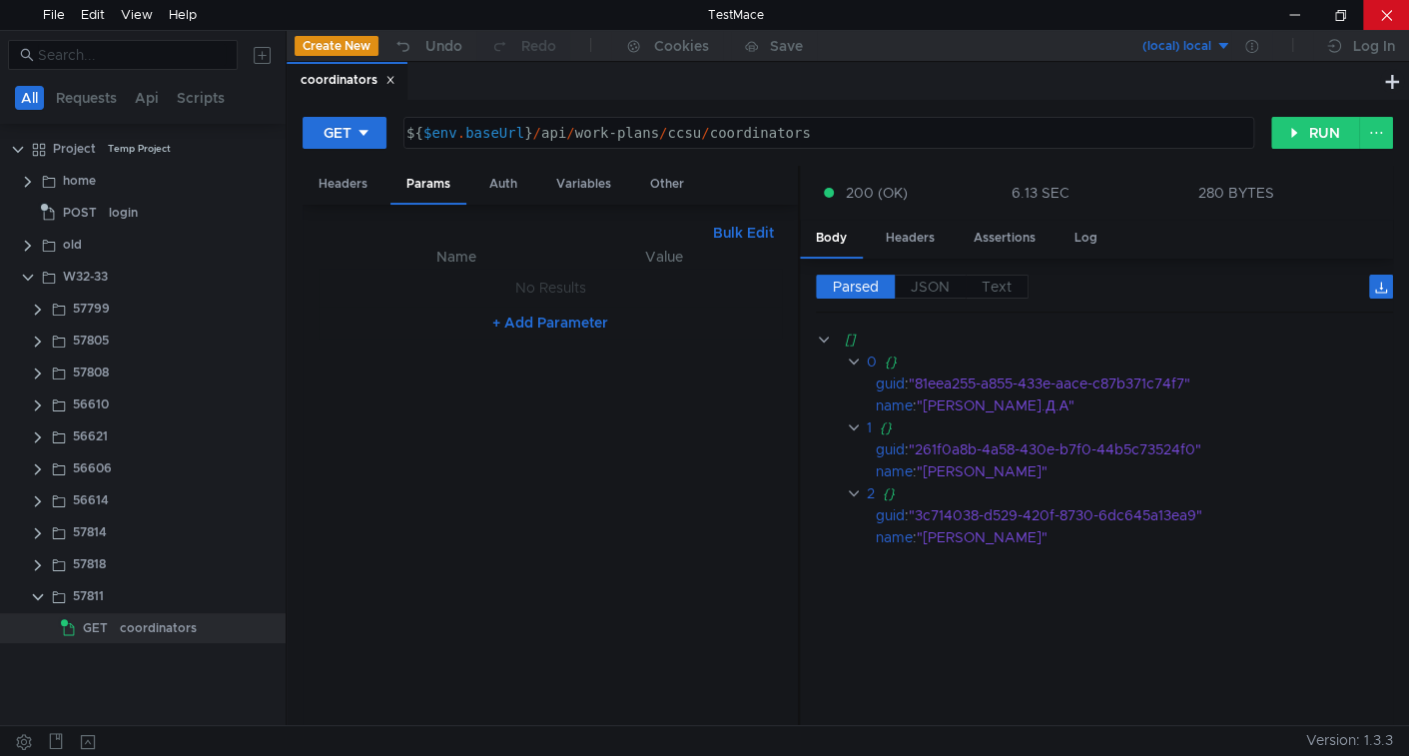
click at [1381, 16] on div at bounding box center [1386, 15] width 46 height 30
